Goal: Register for event/course: Sign up to attend an event or enroll in a course

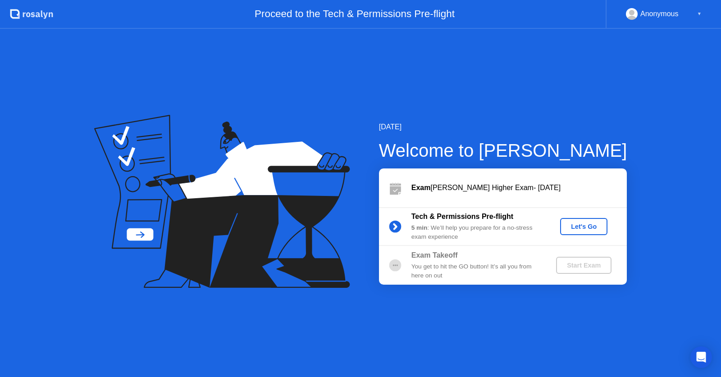
click at [583, 224] on div "Let's Go" at bounding box center [583, 226] width 40 height 7
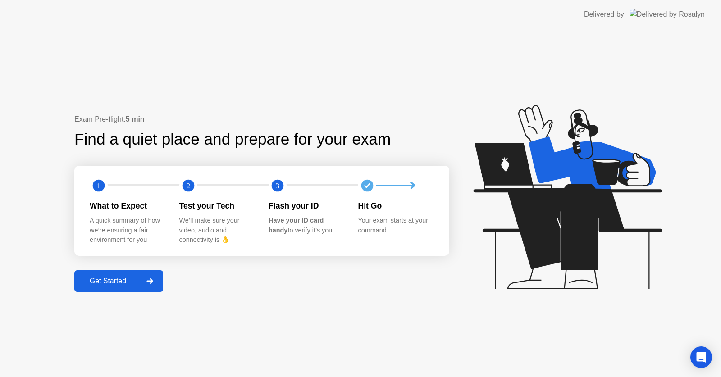
click at [112, 290] on button "Get Started" at bounding box center [118, 281] width 89 height 22
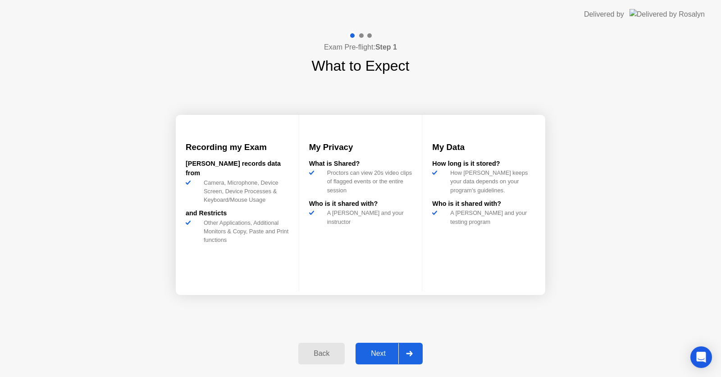
click at [383, 349] on div "Next" at bounding box center [378, 353] width 40 height 8
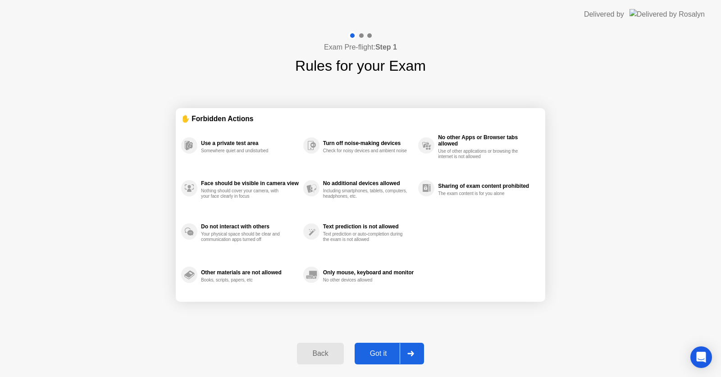
click at [383, 349] on div "Got it" at bounding box center [378, 353] width 42 height 8
select select "**********"
select select "*******"
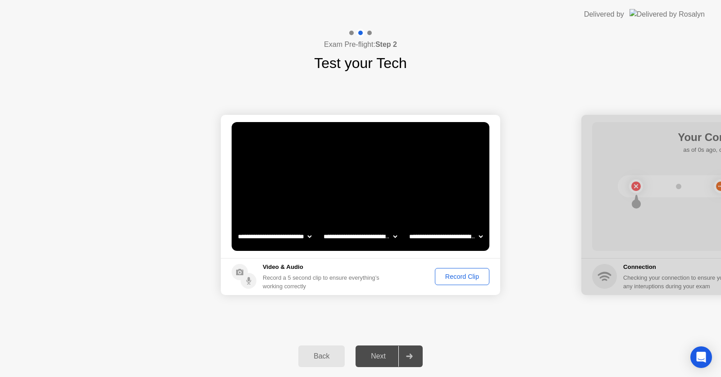
click at [392, 238] on select "**********" at bounding box center [360, 236] width 77 height 18
click at [453, 278] on div "Record Clip" at bounding box center [462, 276] width 48 height 7
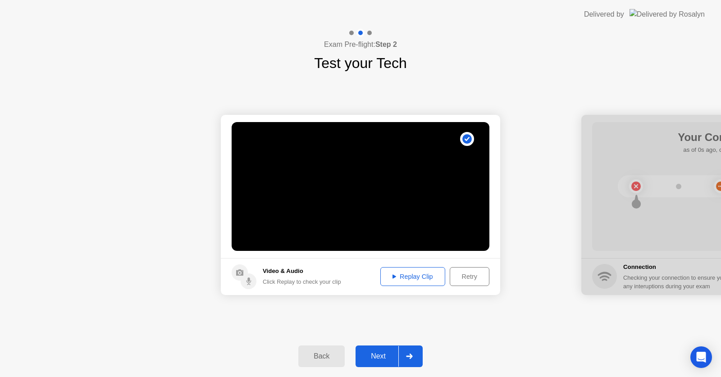
click at [408, 274] on div "Replay Clip" at bounding box center [412, 276] width 59 height 7
click at [388, 353] on div "Next" at bounding box center [378, 356] width 40 height 8
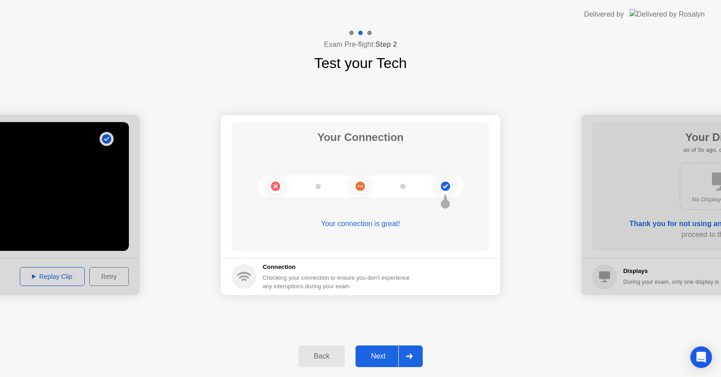
click at [388, 353] on div "Next" at bounding box center [378, 356] width 40 height 8
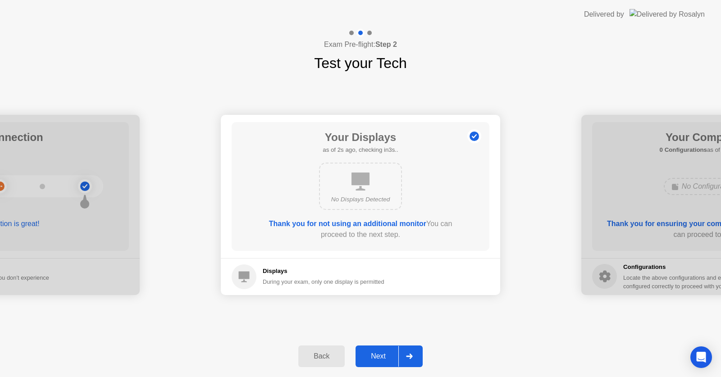
click at [388, 353] on div "Next" at bounding box center [378, 356] width 40 height 8
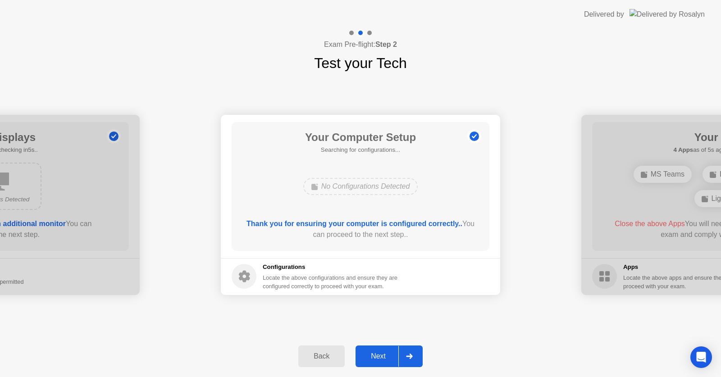
click at [388, 353] on div "Next" at bounding box center [378, 356] width 40 height 8
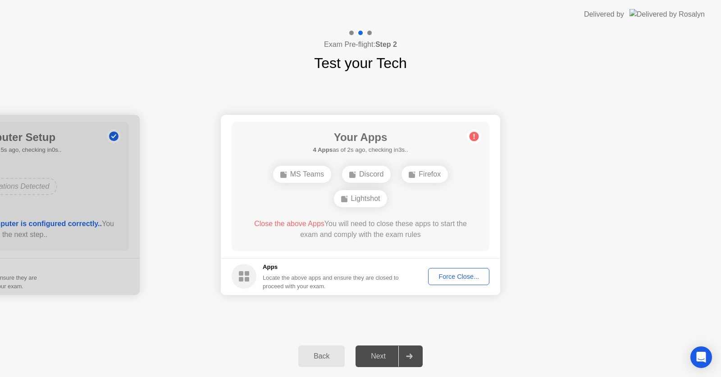
click at [451, 278] on div "Force Close..." at bounding box center [458, 276] width 55 height 7
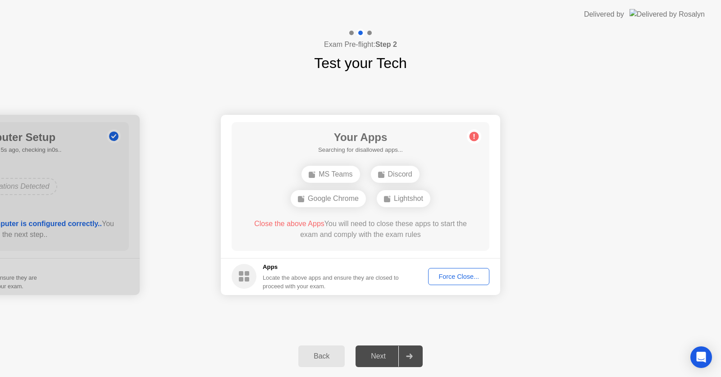
click at [442, 278] on div "Force Close..." at bounding box center [458, 276] width 55 height 7
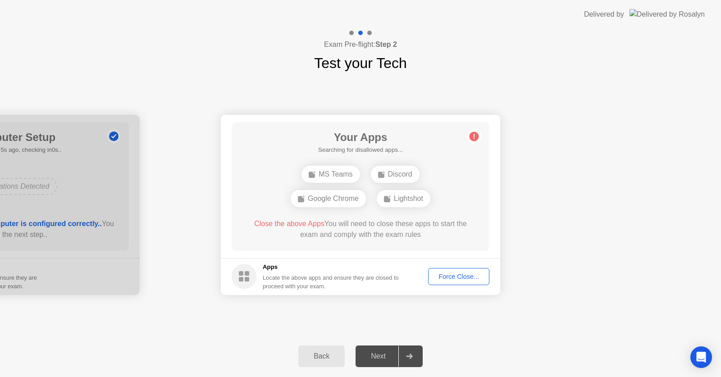
click at [460, 278] on div "Force Close..." at bounding box center [458, 276] width 55 height 7
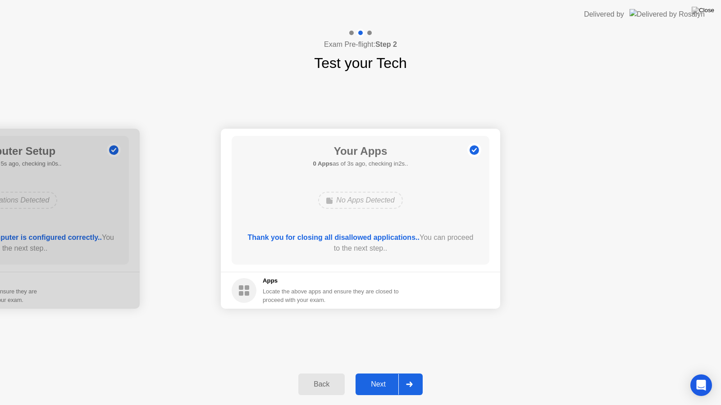
click at [383, 377] on div "Next" at bounding box center [378, 385] width 40 height 8
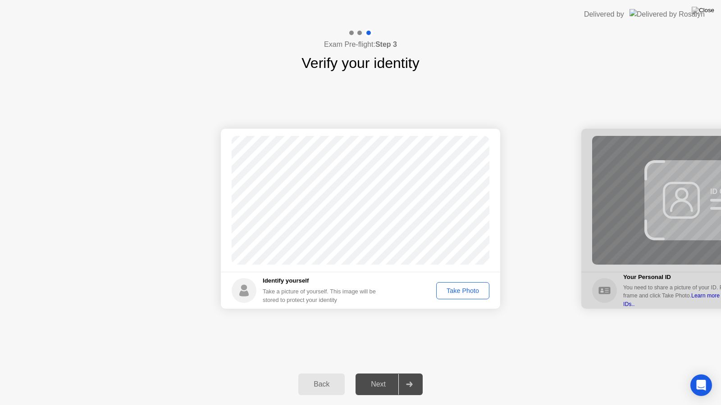
click at [458, 289] on div "Take Photo" at bounding box center [462, 290] width 47 height 7
click at [382, 377] on div "Next" at bounding box center [378, 385] width 40 height 8
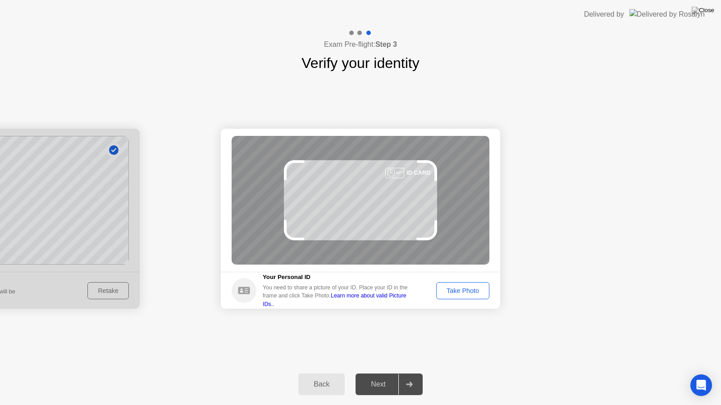
click at [463, 293] on div "Take Photo" at bounding box center [462, 290] width 47 height 7
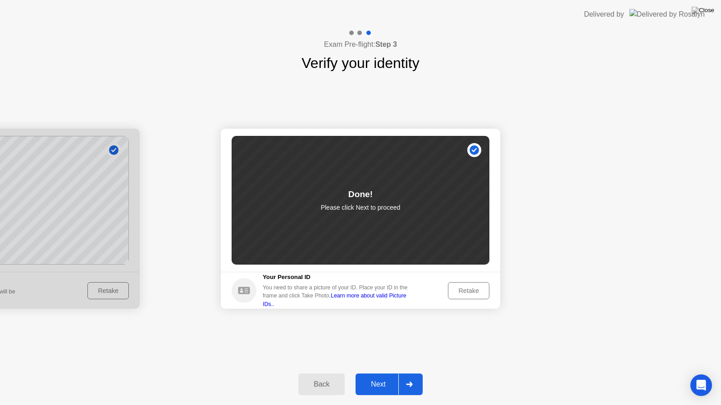
click at [382, 377] on div "Next" at bounding box center [378, 385] width 40 height 8
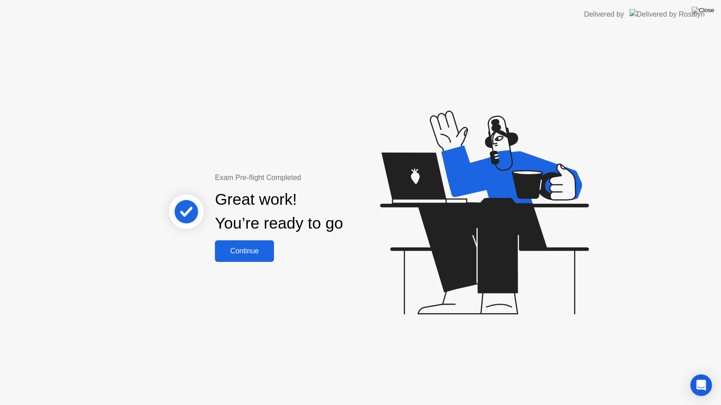
click at [245, 244] on button "Continue" at bounding box center [244, 251] width 59 height 22
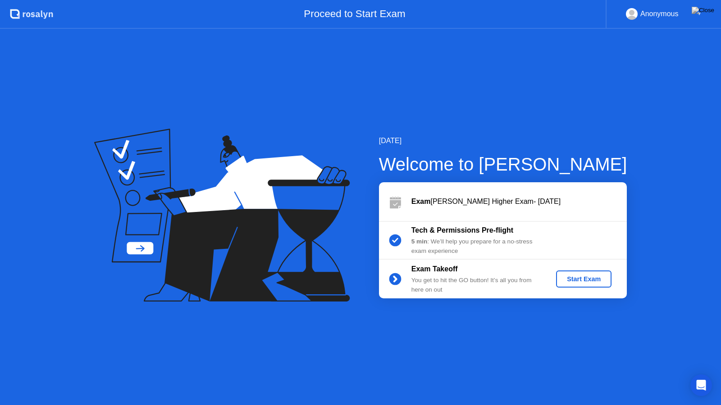
click at [593, 280] on div "Start Exam" at bounding box center [583, 279] width 48 height 7
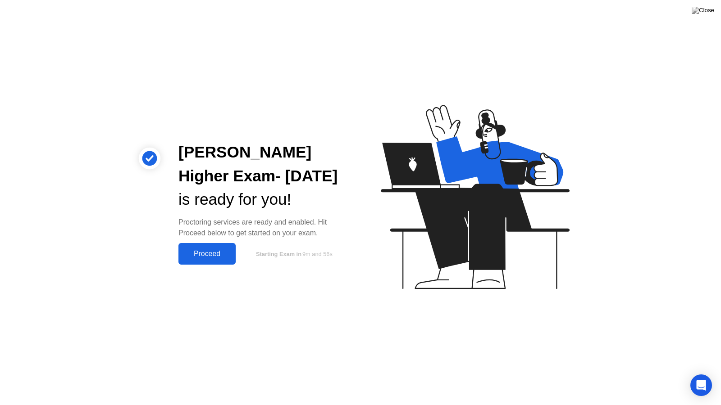
click at [205, 258] on div "Proceed" at bounding box center [207, 254] width 52 height 8
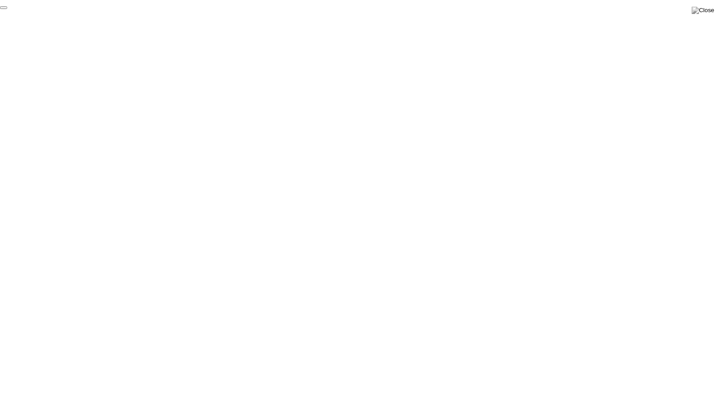
click div "End Proctoring Session"
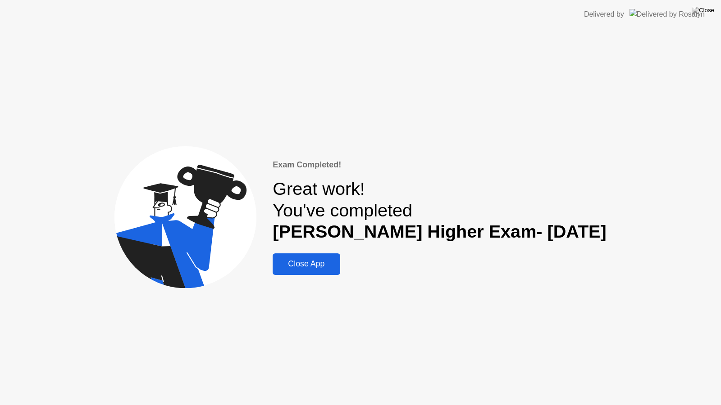
click at [312, 264] on div "Close App" at bounding box center [306, 263] width 62 height 9
